Goal: Ask a question

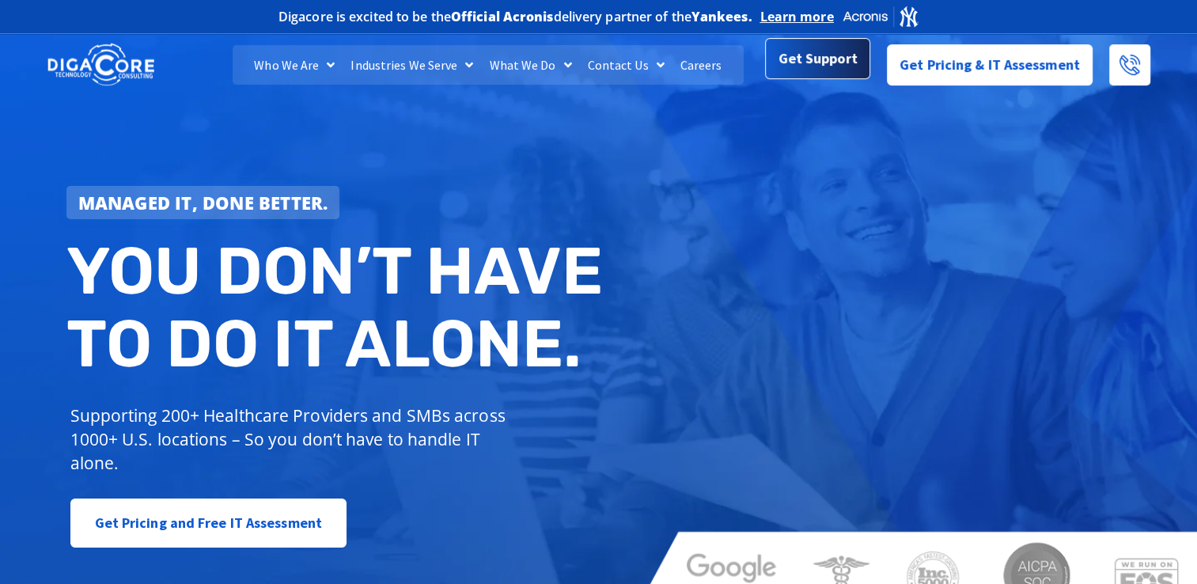
click at [826, 59] on span "Get Support" at bounding box center [817, 59] width 79 height 32
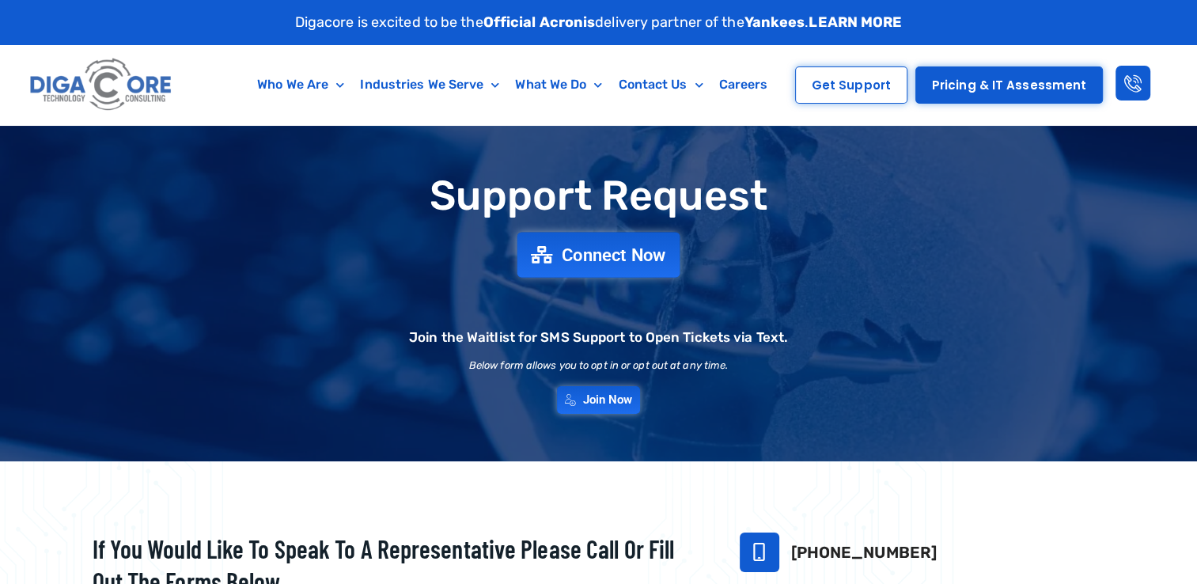
click at [579, 257] on span "Connect Now" at bounding box center [614, 254] width 104 height 17
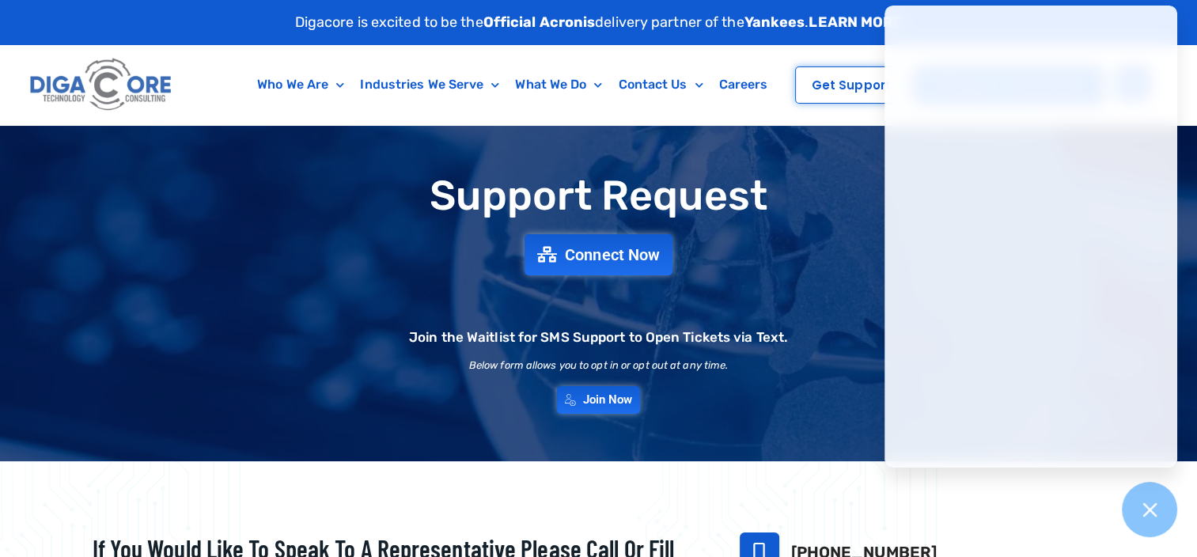
click at [171, 3] on div "Digacore is excited to be the Official Acronis delivery partner of the Yankees …" at bounding box center [599, 22] width 1028 height 45
